Goal: Complete application form

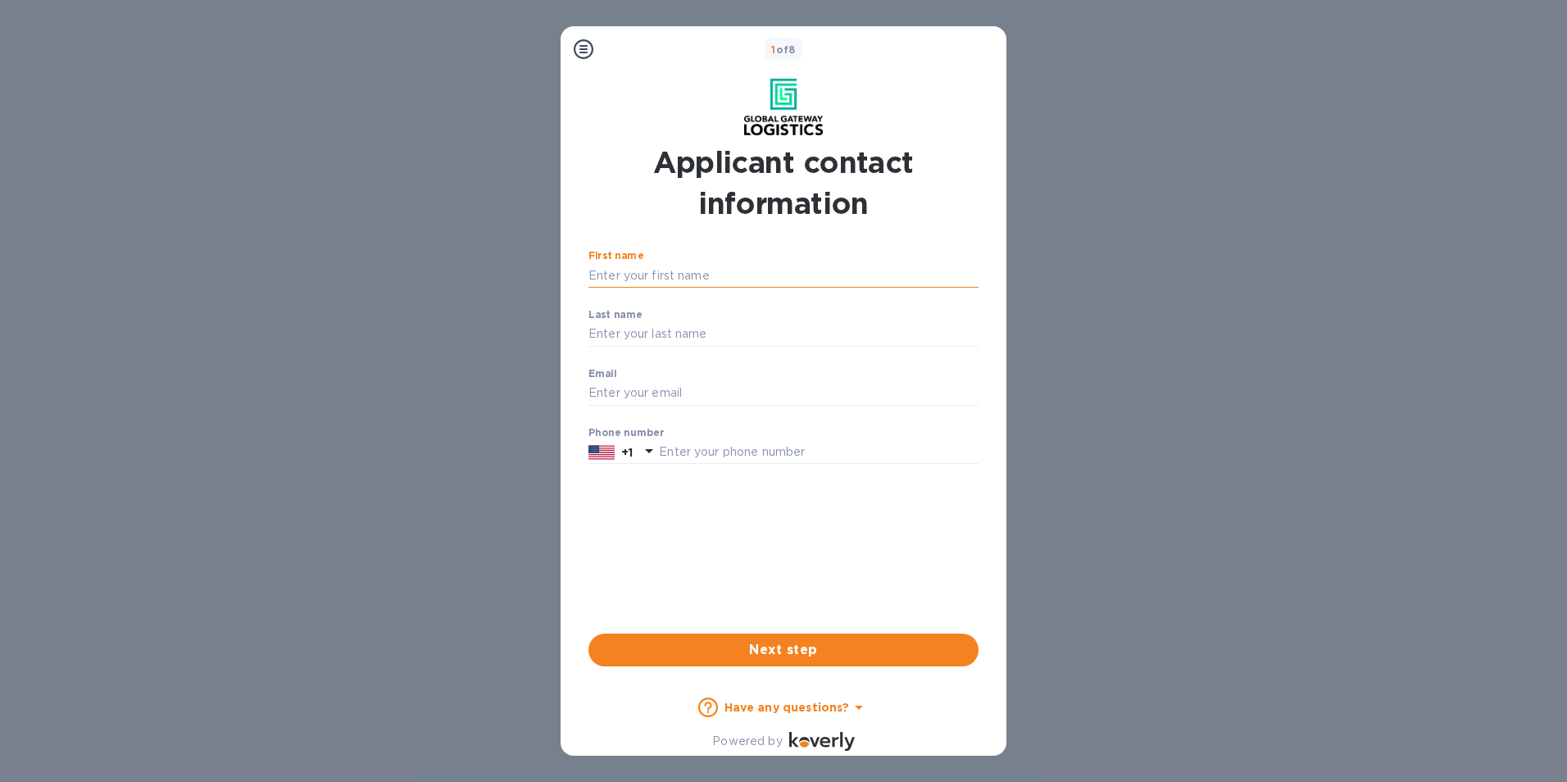
click at [635, 276] on input "First name" at bounding box center [783, 275] width 390 height 25
type input "kelly"
click at [629, 330] on input "Last name" at bounding box center [783, 334] width 390 height 25
type input "mcdermott"
click at [626, 388] on input "Email" at bounding box center [783, 393] width 390 height 25
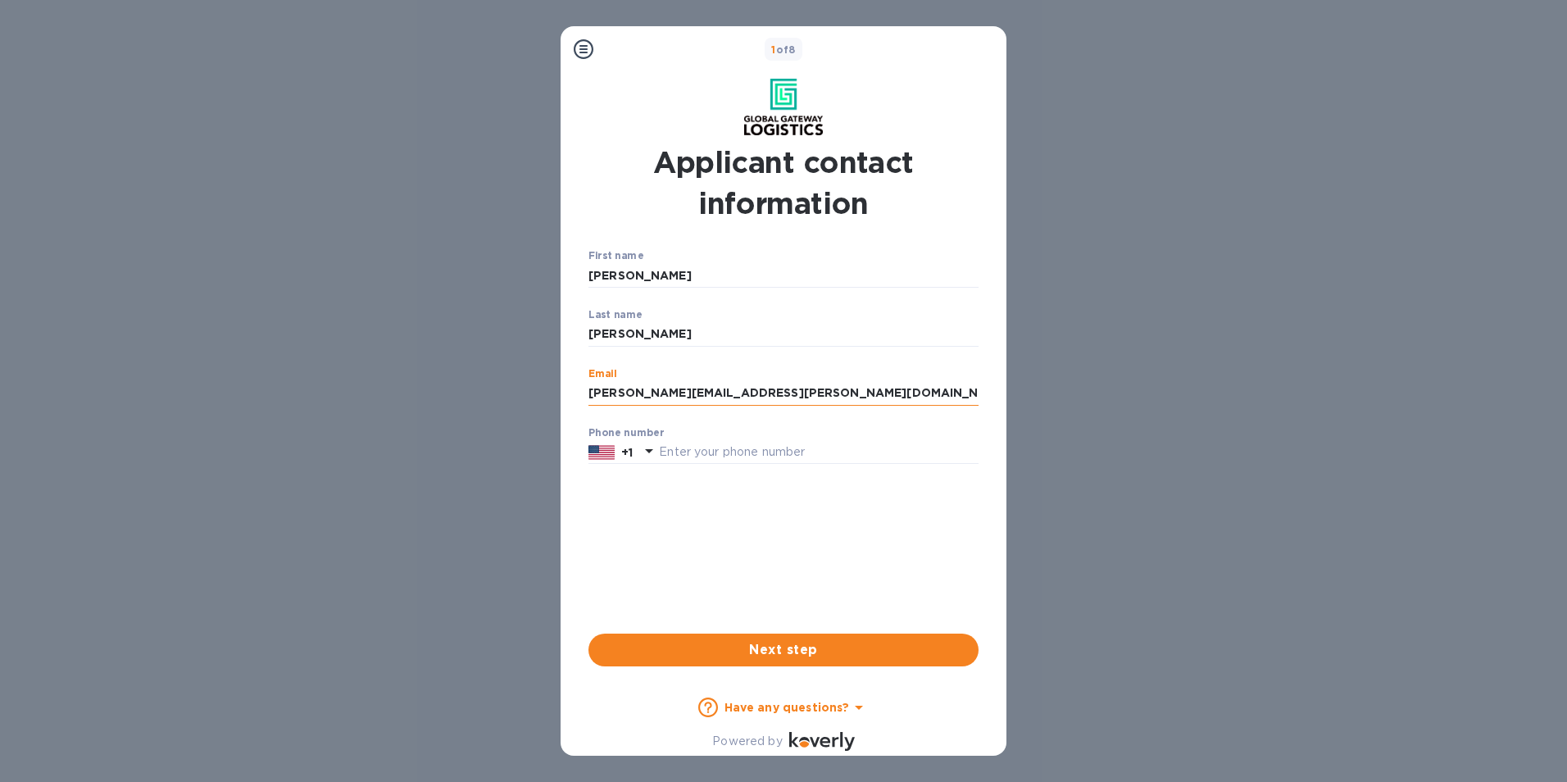
type input "kelly.mcdermott@diamanteworldwide.com"
type input "4194948721"
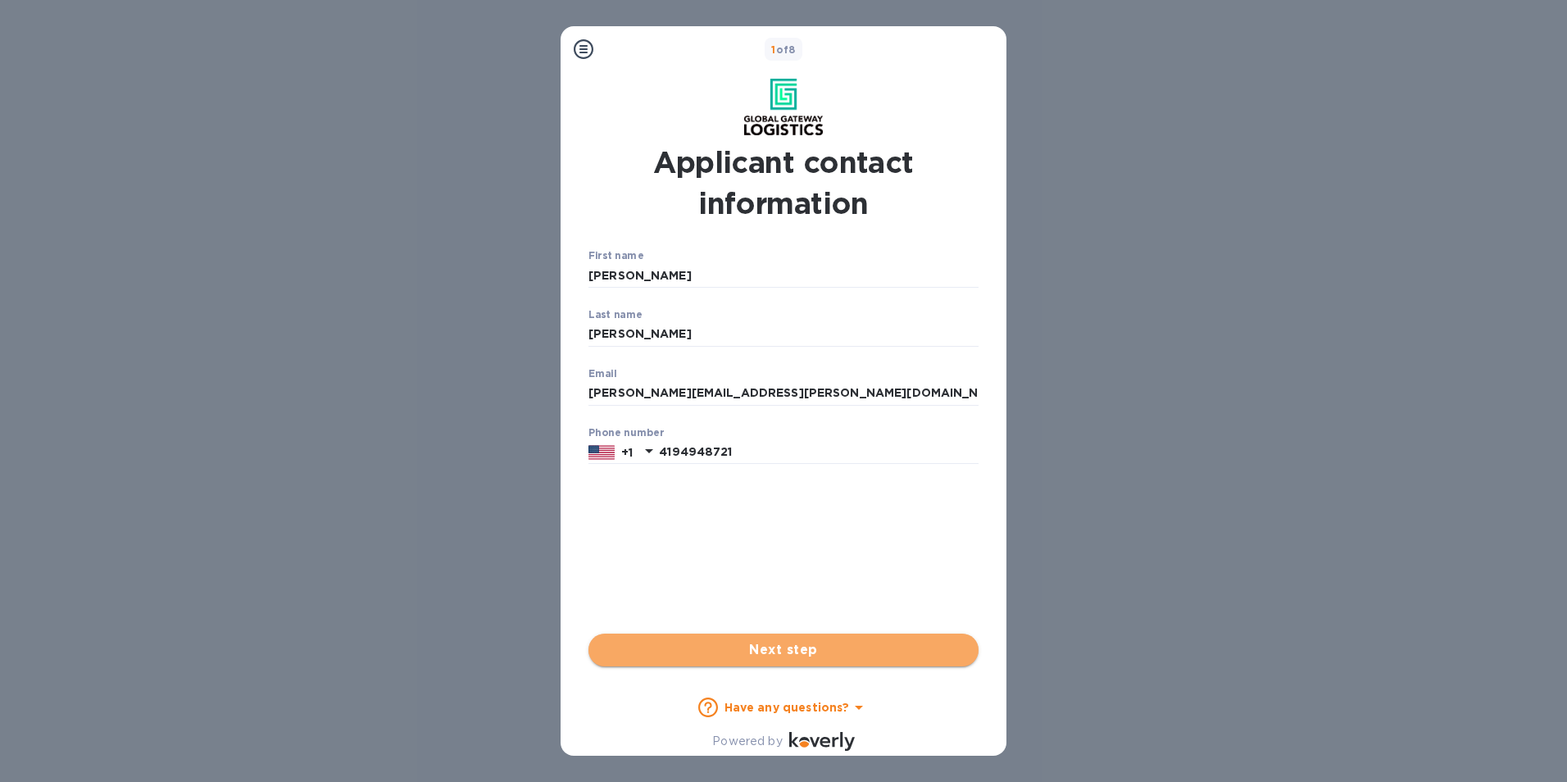
click at [665, 653] on span "Next step" at bounding box center [783, 650] width 364 height 20
